Goal: Task Accomplishment & Management: Use online tool/utility

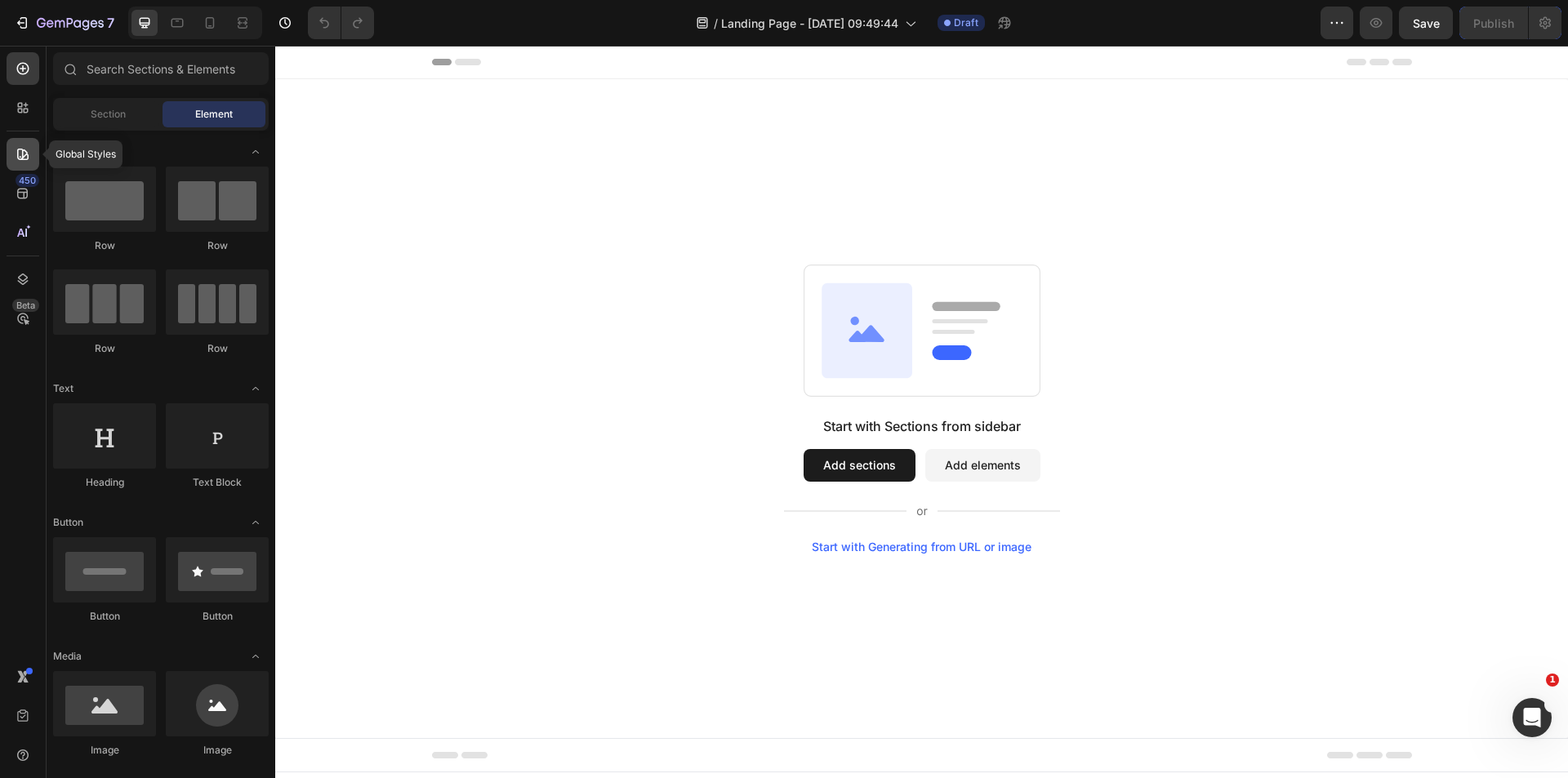
click at [15, 166] on div at bounding box center [22, 154] width 33 height 33
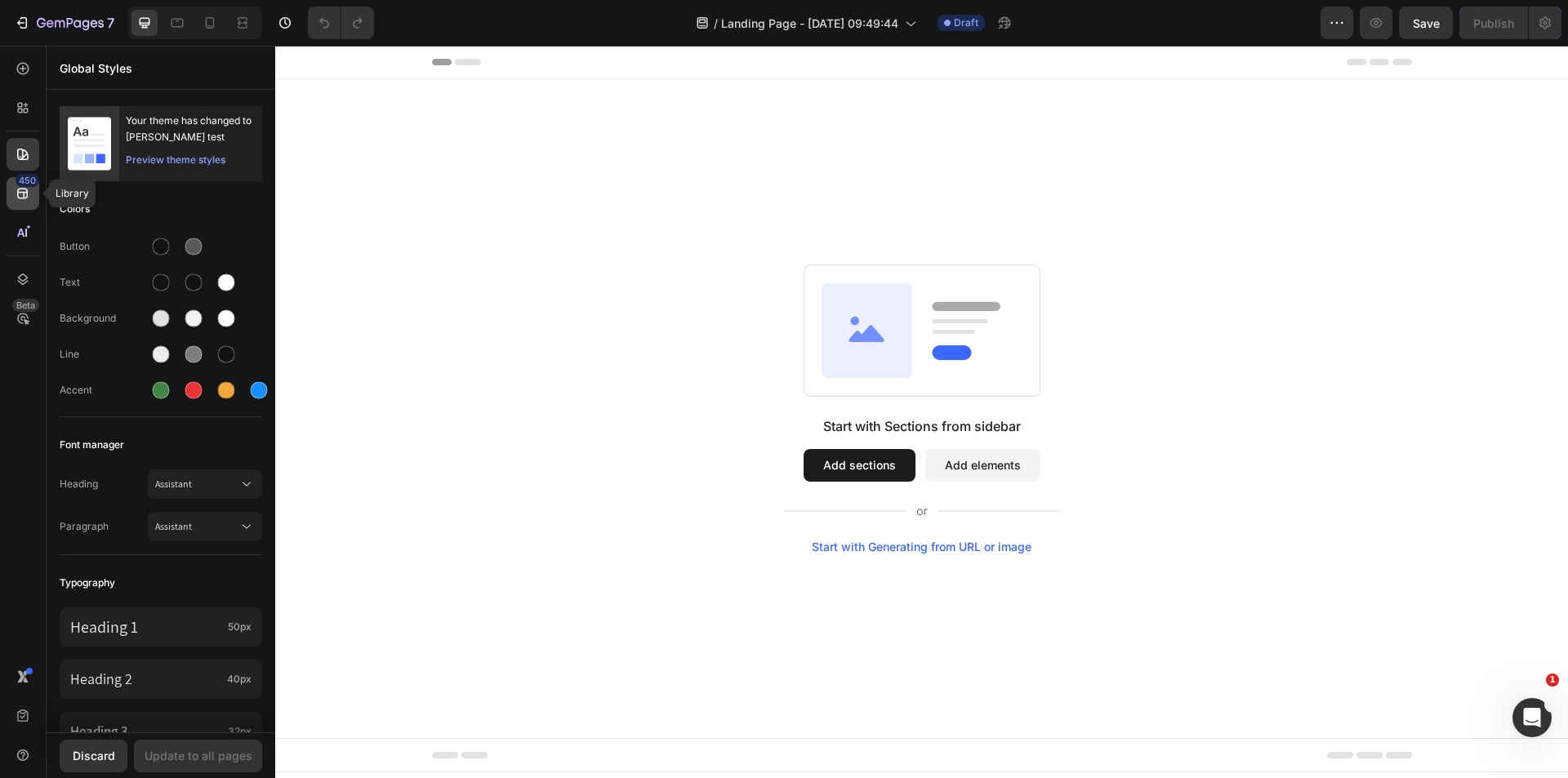
click at [22, 202] on div "450" at bounding box center [22, 193] width 33 height 33
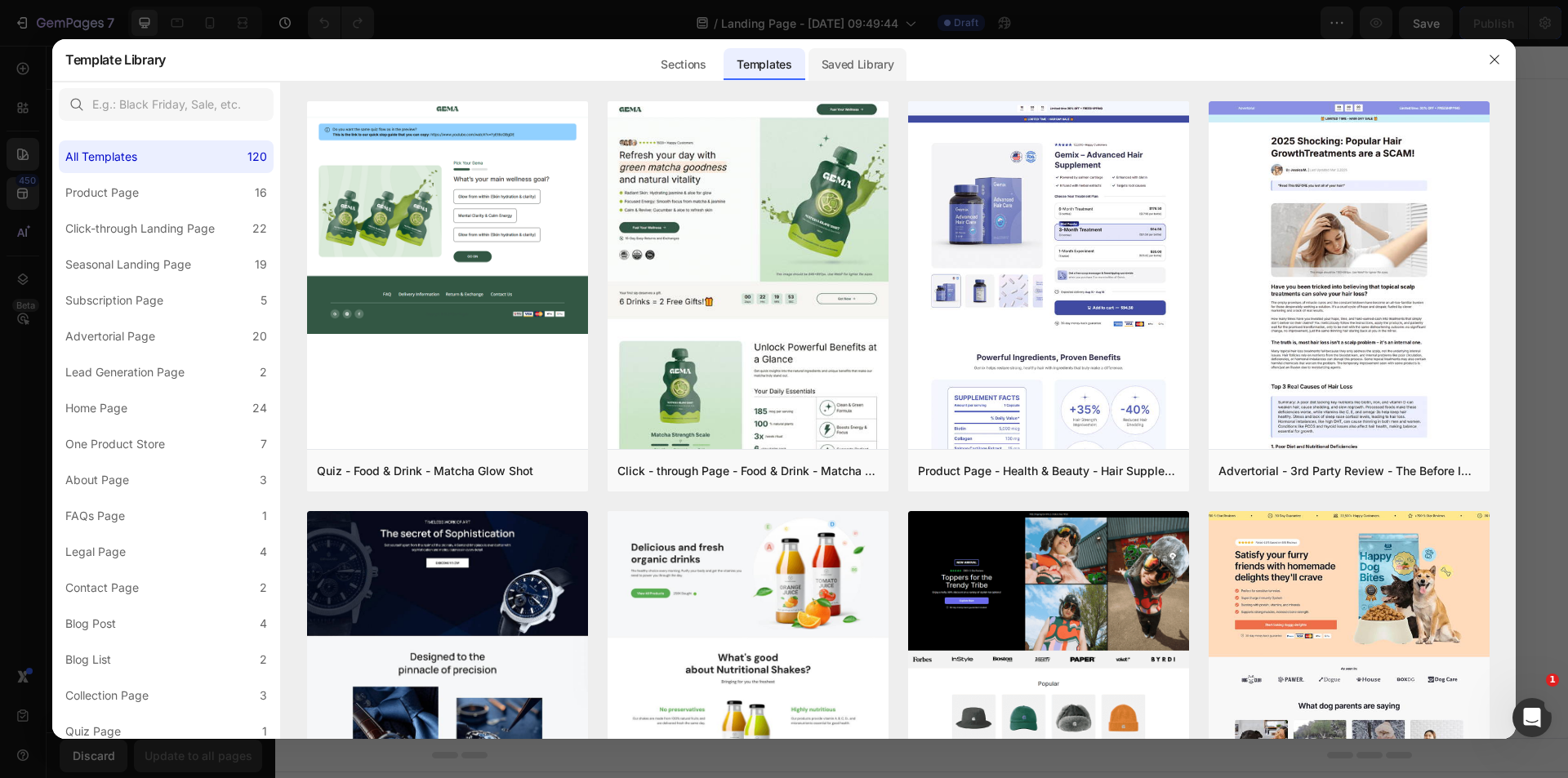
click at [857, 65] on div "Saved Library" at bounding box center [858, 64] width 99 height 33
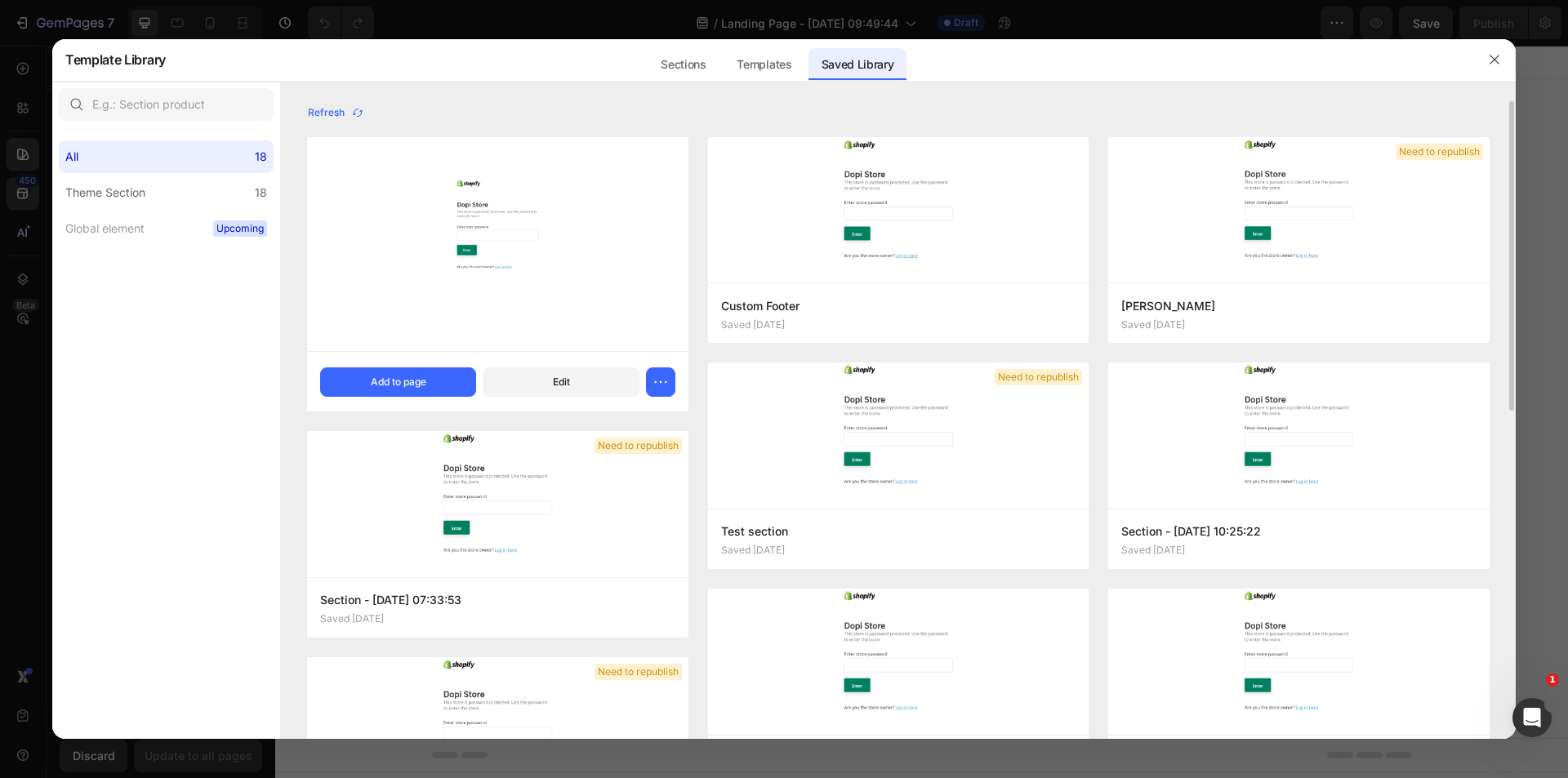
drag, startPoint x: 1487, startPoint y: 57, endPoint x: 588, endPoint y: 326, distance: 938.4
click at [588, 326] on div "Template Library Sections Templates Existing pages Saved Library Templates Save…" at bounding box center [784, 389] width 1463 height 700
click at [428, 382] on button "Add to page" at bounding box center [398, 382] width 156 height 29
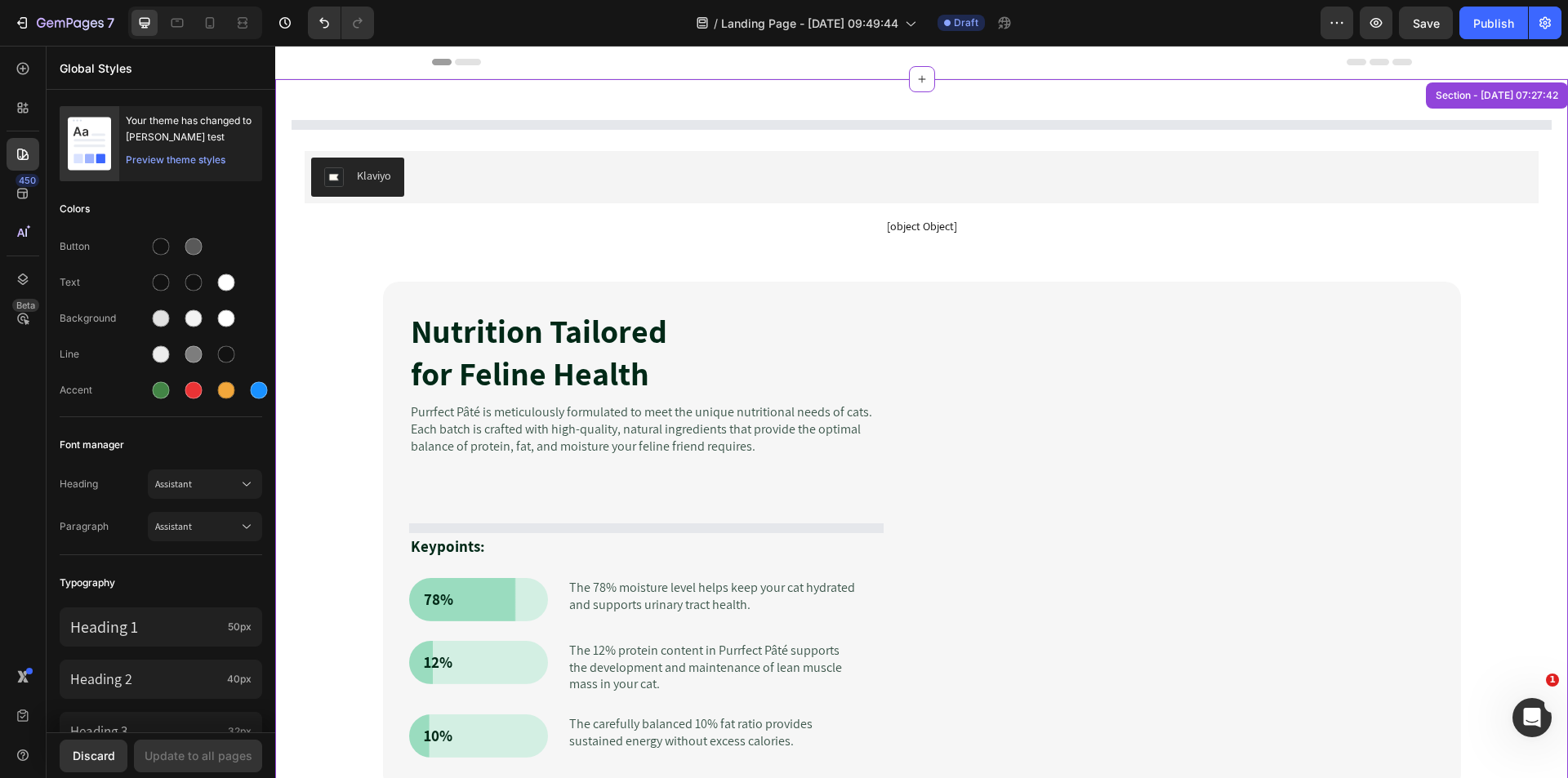
scroll to position [34, 0]
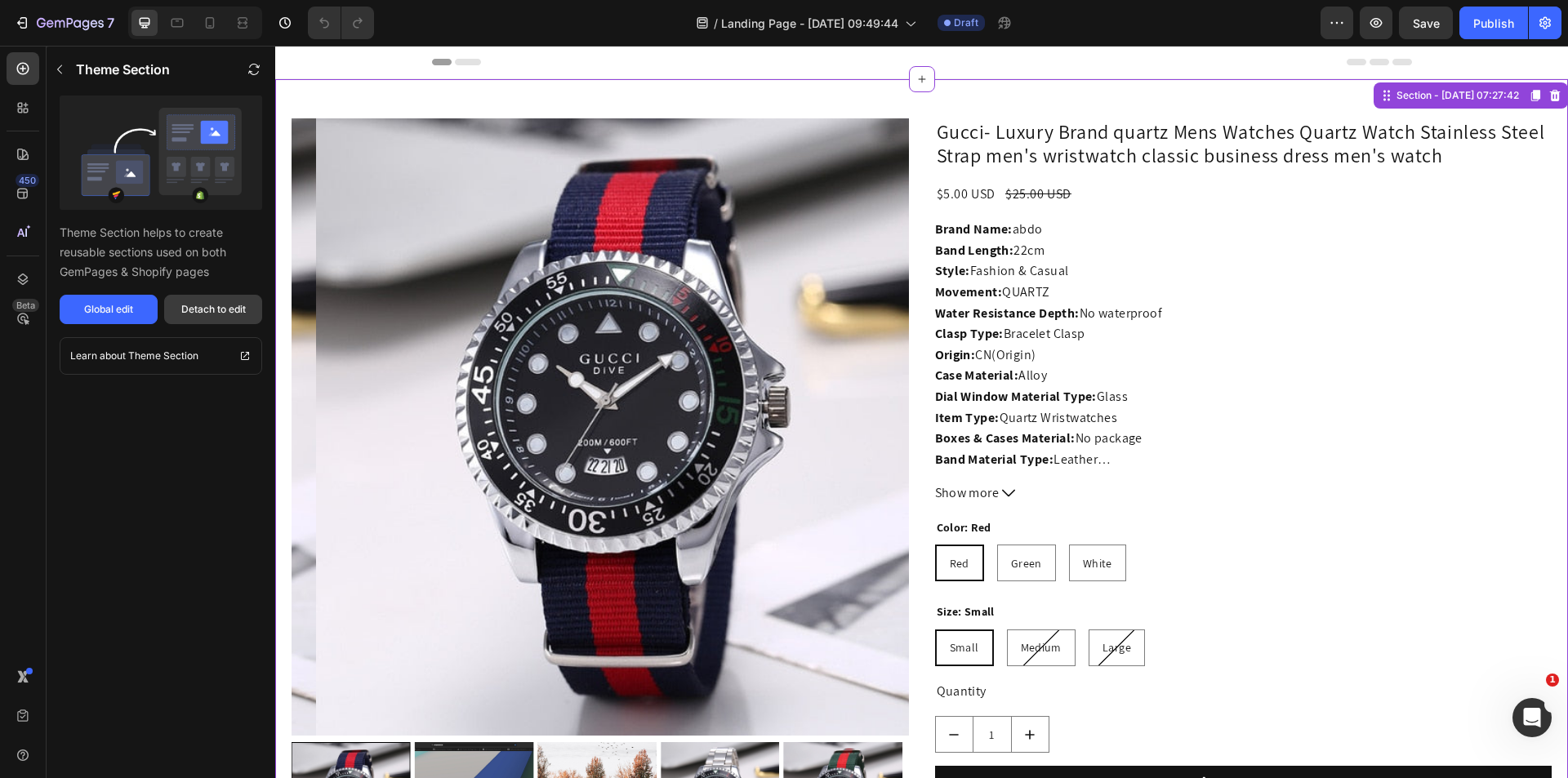
click at [201, 311] on div "Detach to edit" at bounding box center [213, 310] width 65 height 15
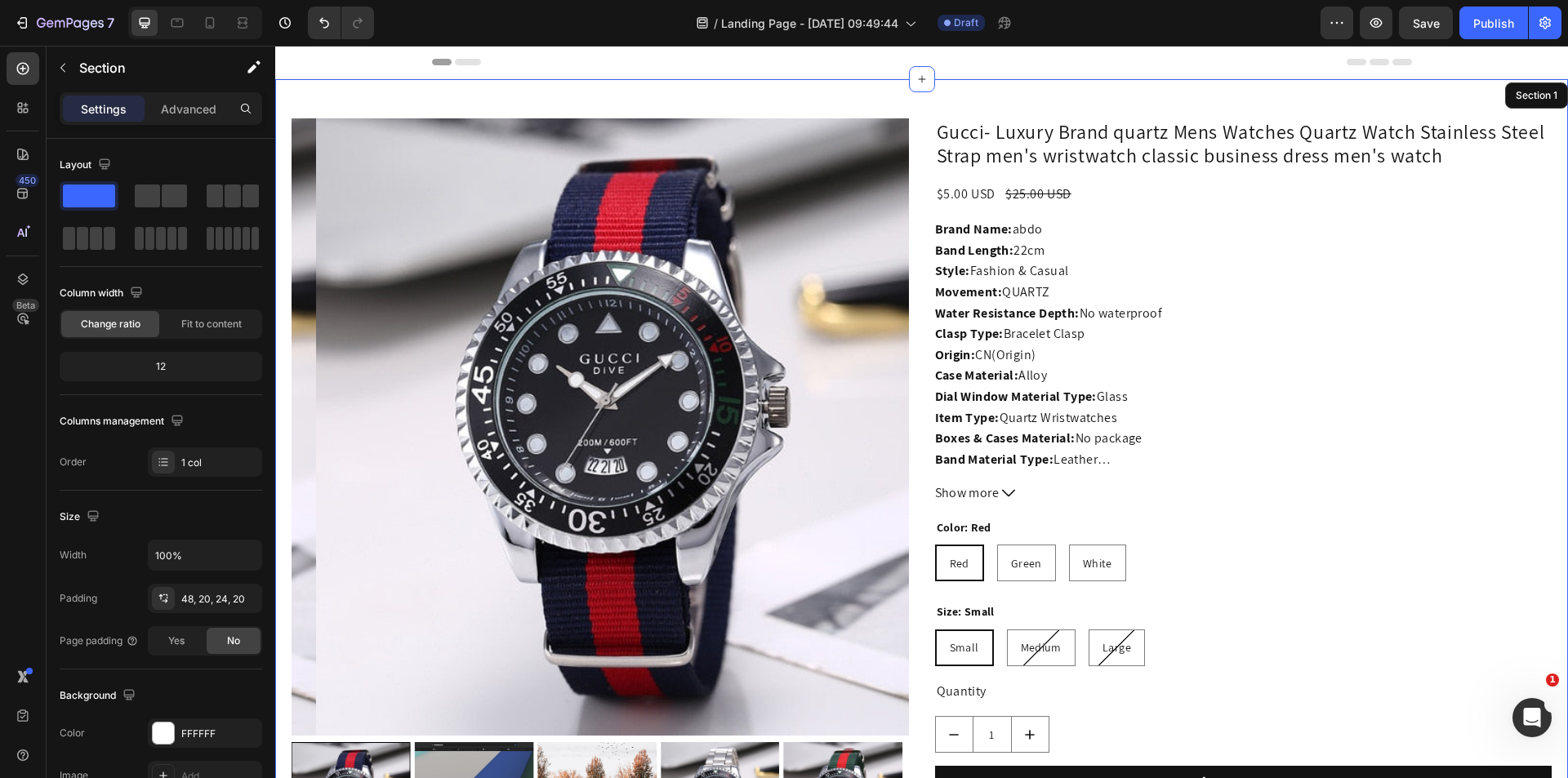
click at [1521, 98] on div "Section 1" at bounding box center [1536, 95] width 48 height 15
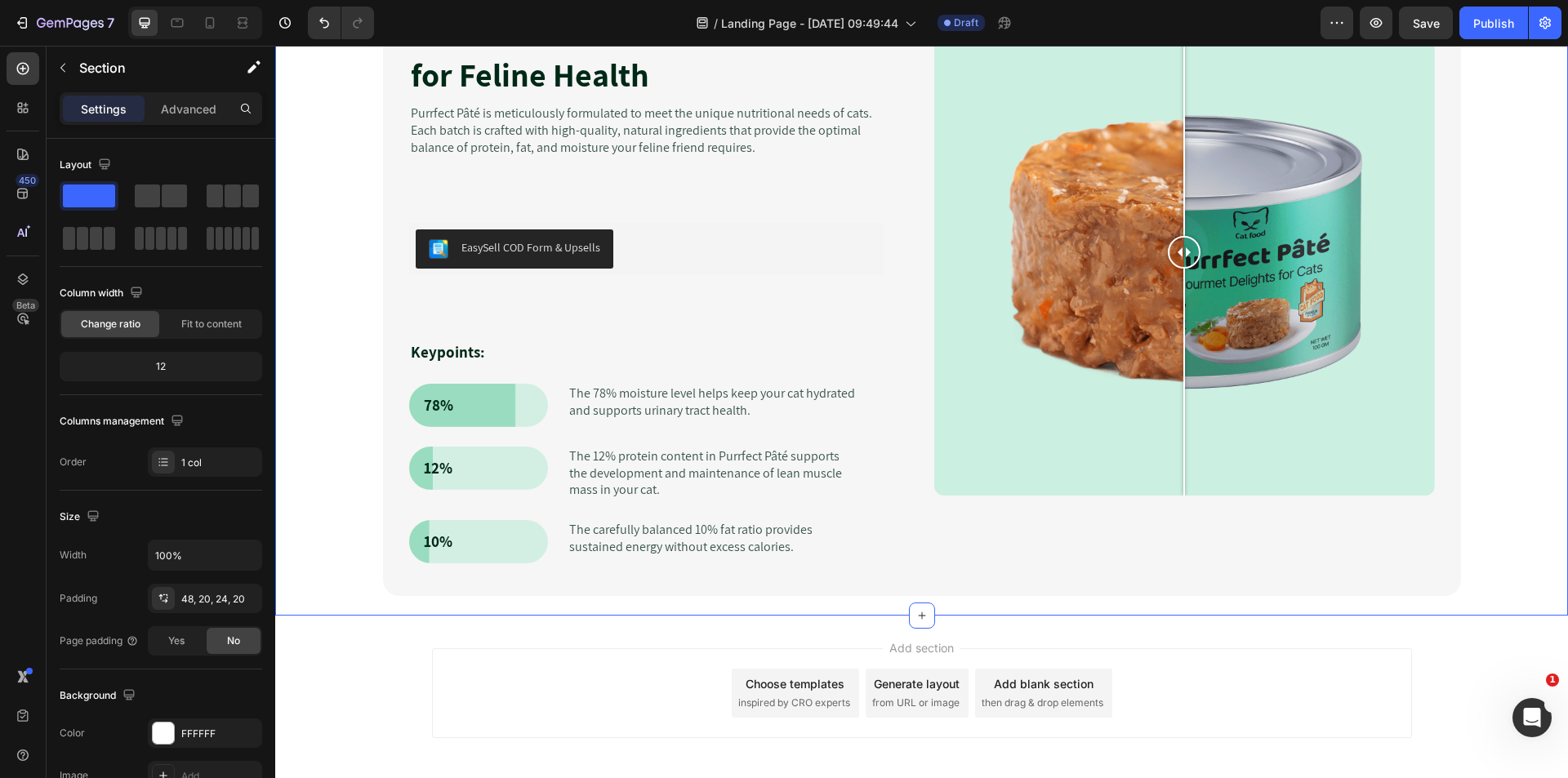
scroll to position [1120, 0]
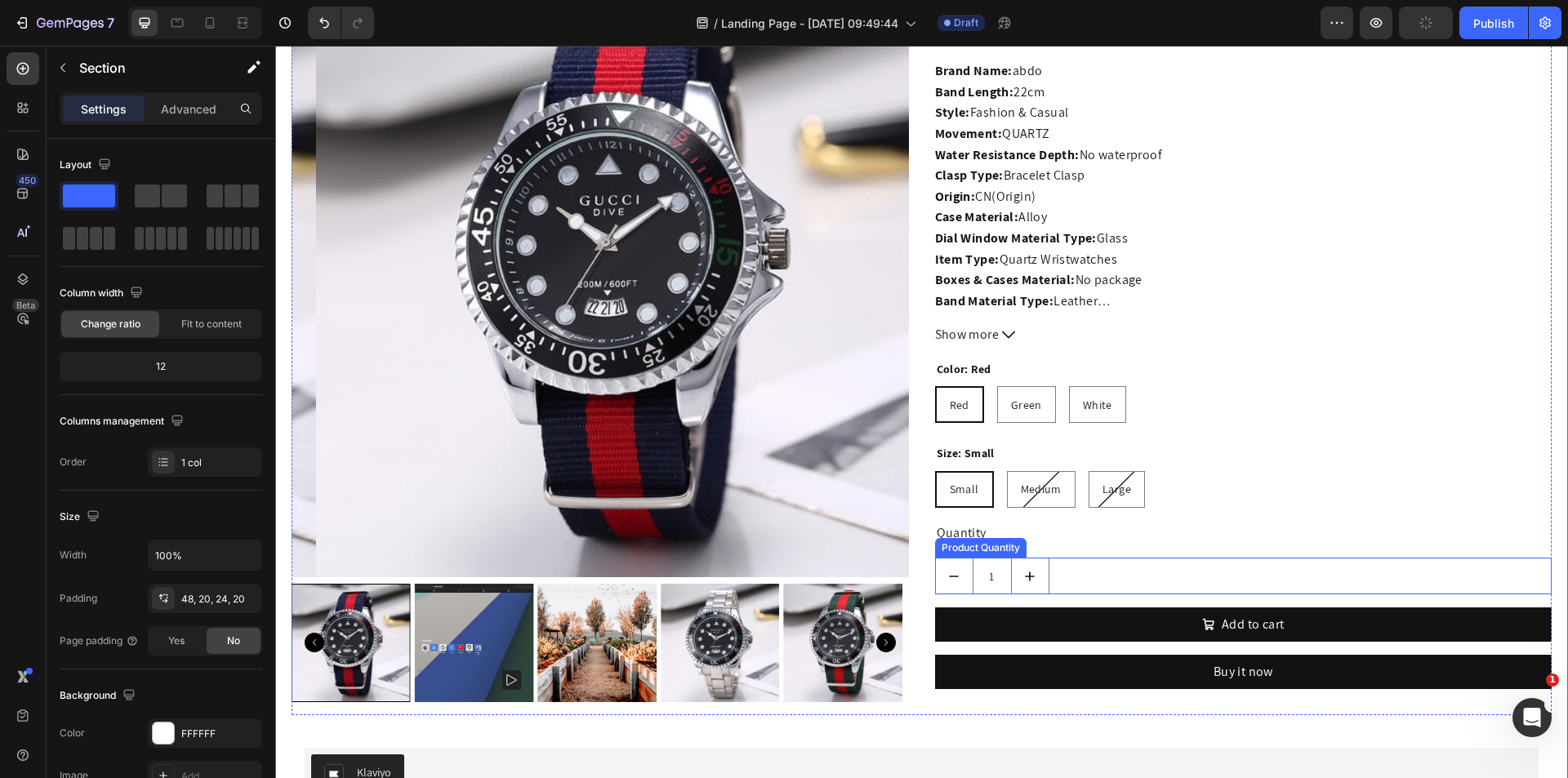
scroll to position [0, 0]
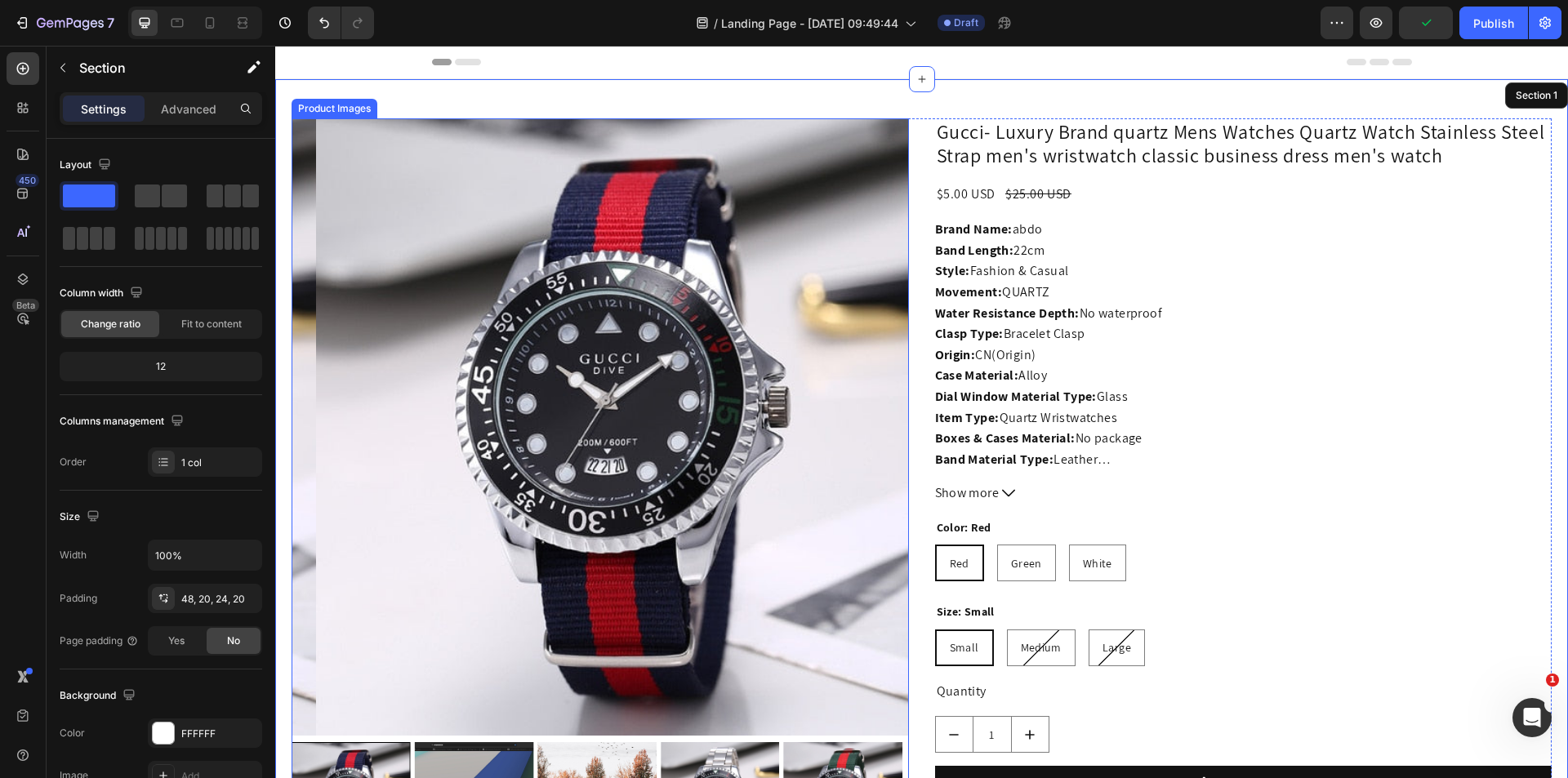
click at [487, 277] on img at bounding box center [625, 427] width 617 height 617
